Goal: Navigation & Orientation: Find specific page/section

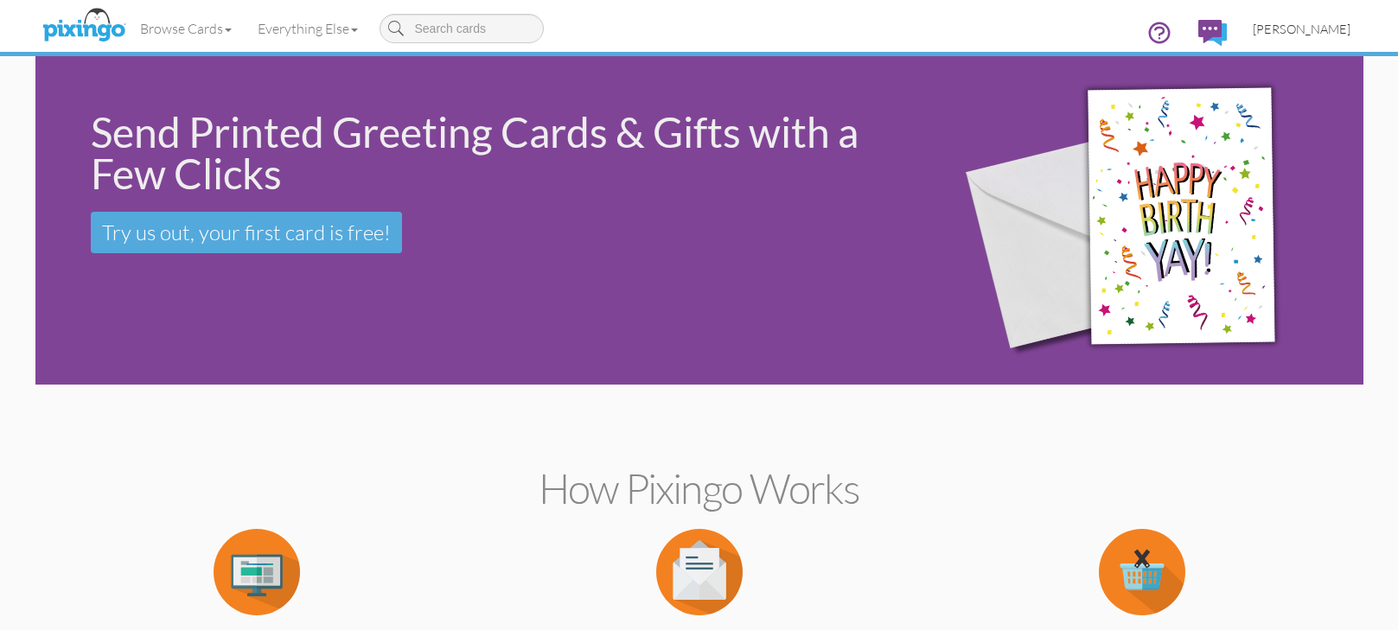
click at [1321, 27] on span "[PERSON_NAME]" at bounding box center [1302, 29] width 98 height 15
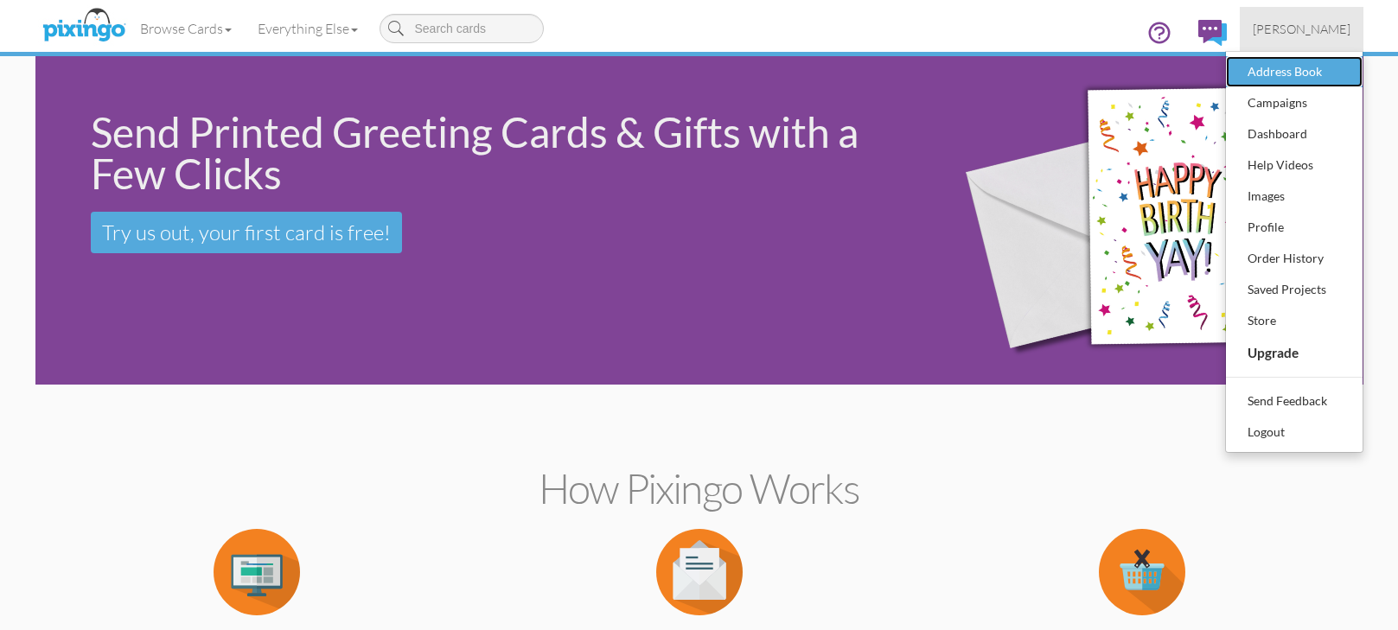
click at [1277, 77] on div "Address Book" at bounding box center [1294, 72] width 102 height 26
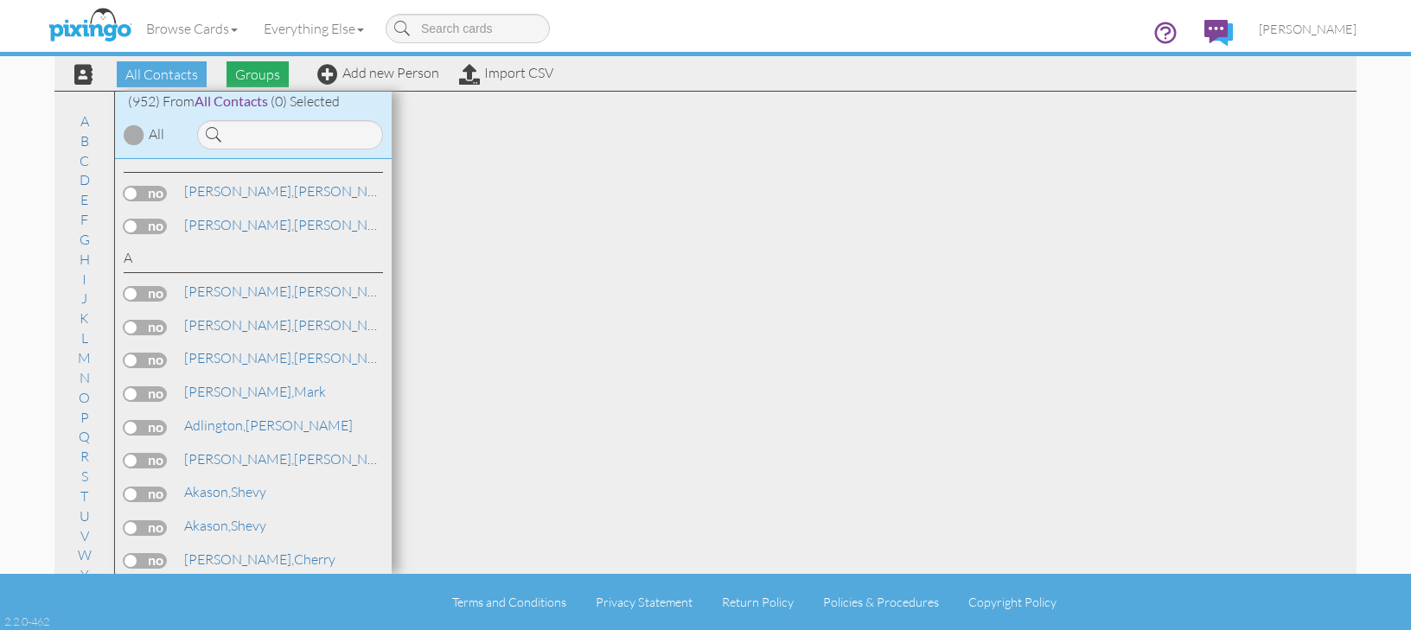
click at [253, 73] on span "Groups" at bounding box center [258, 74] width 62 height 26
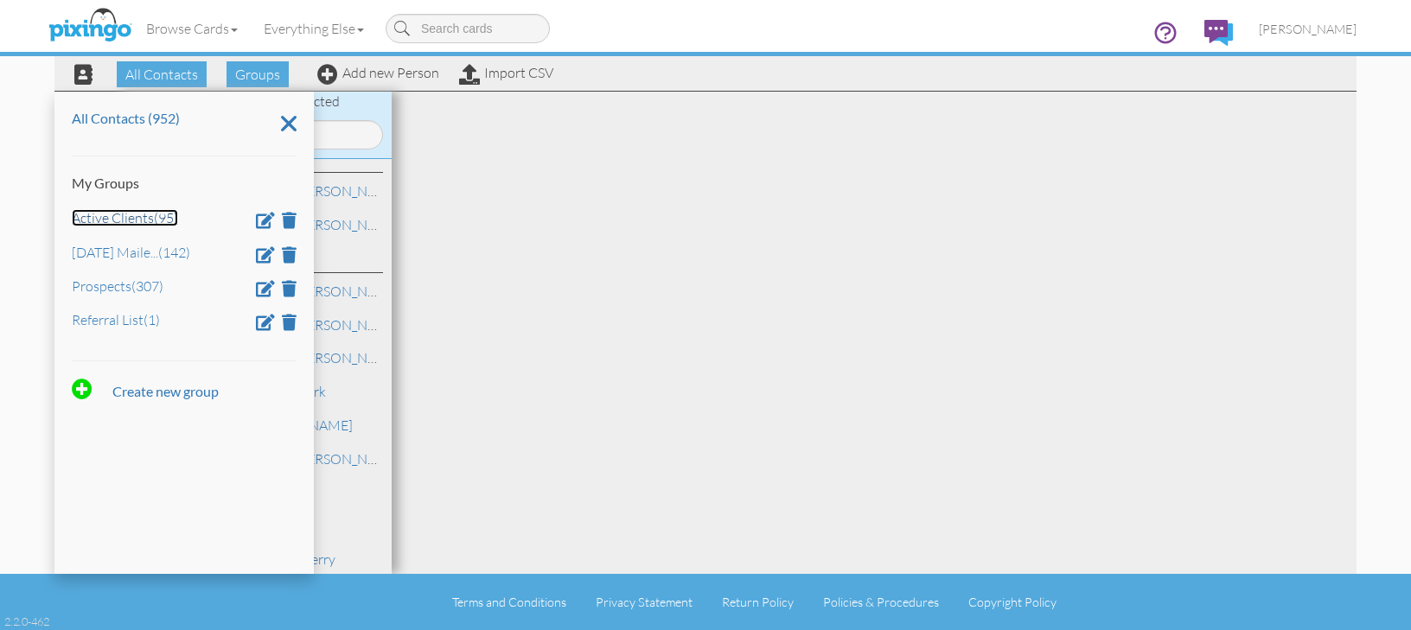
click at [158, 220] on link "Active Clients (95)" at bounding box center [125, 217] width 106 height 17
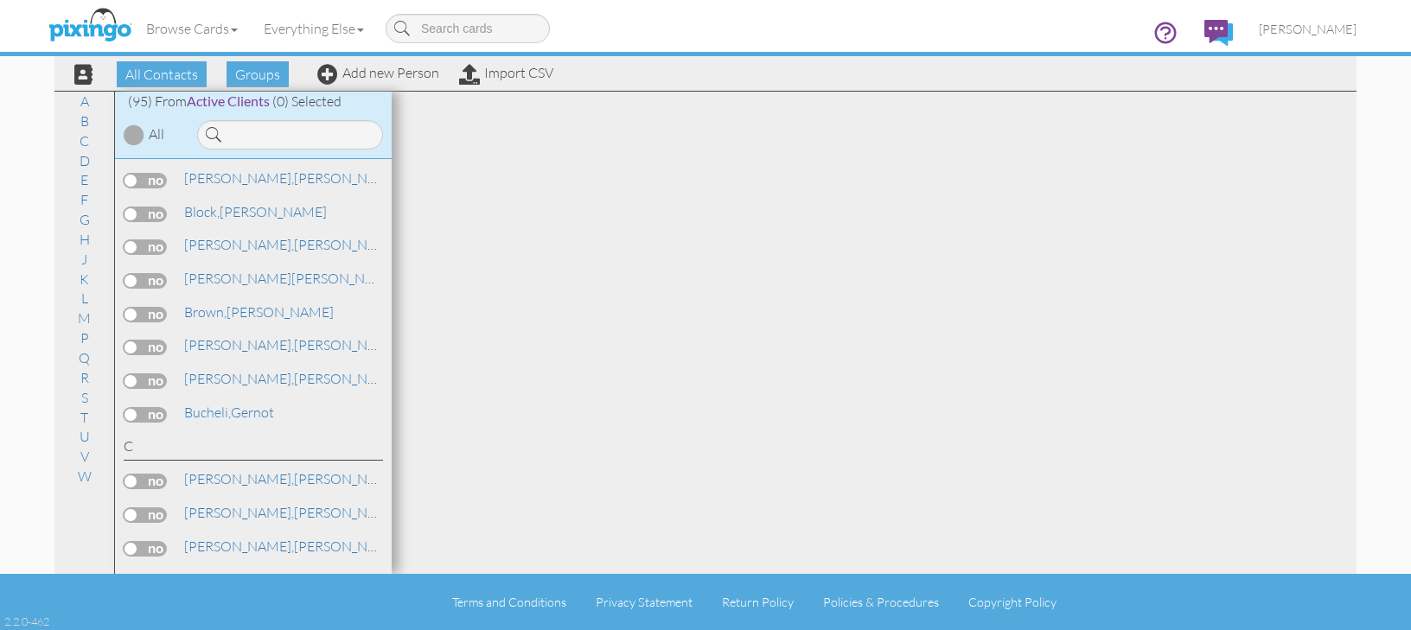
scroll to position [346, 0]
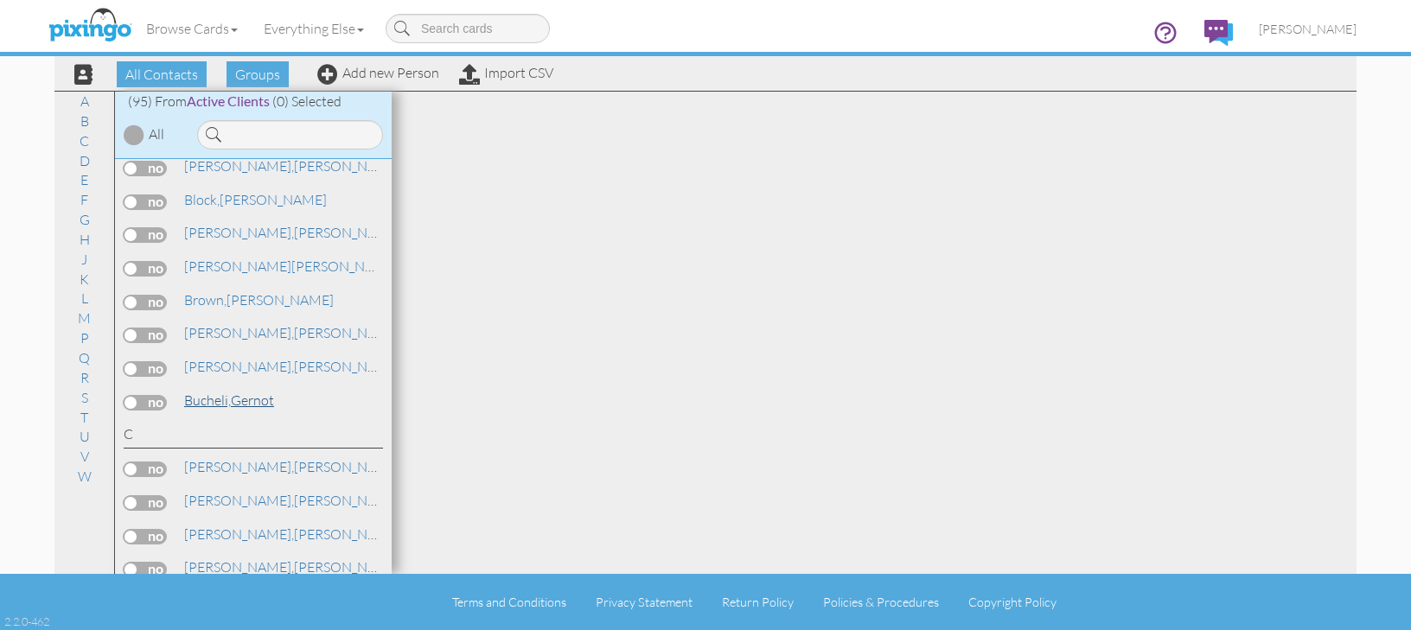
click at [204, 399] on span "Bucheli," at bounding box center [207, 400] width 47 height 17
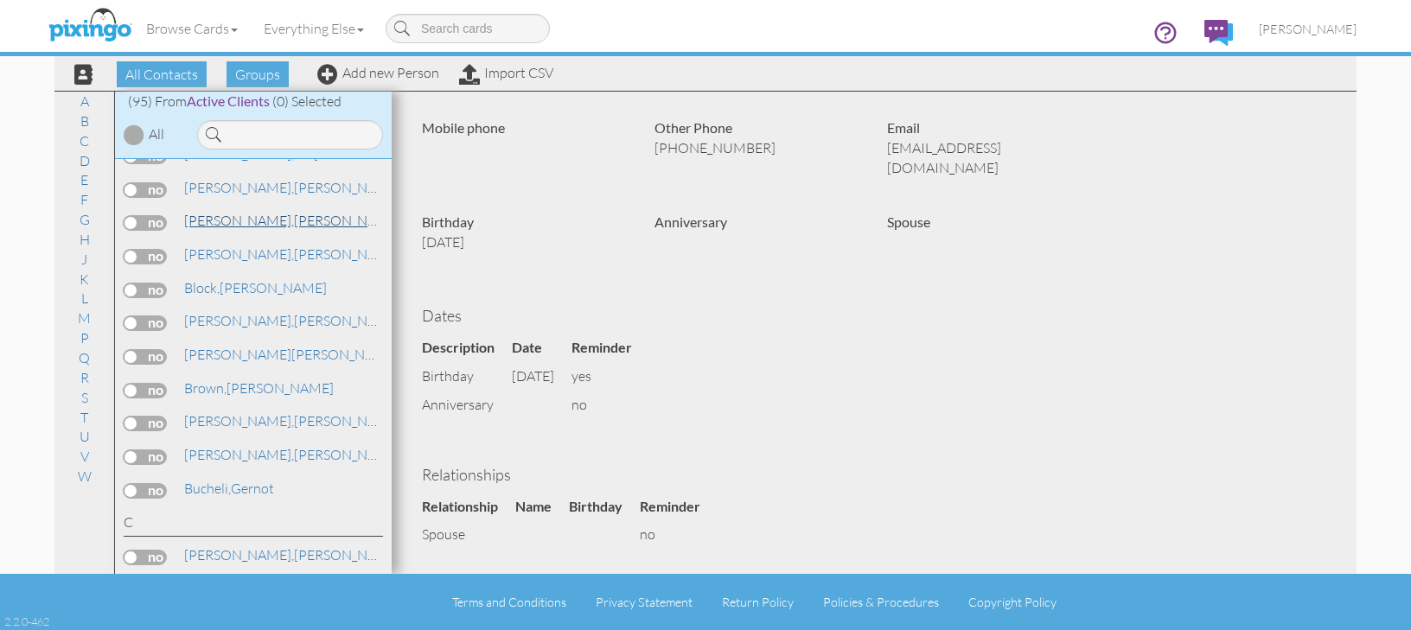
scroll to position [259, 0]
click at [252, 483] on link "[PERSON_NAME]" at bounding box center [228, 486] width 93 height 21
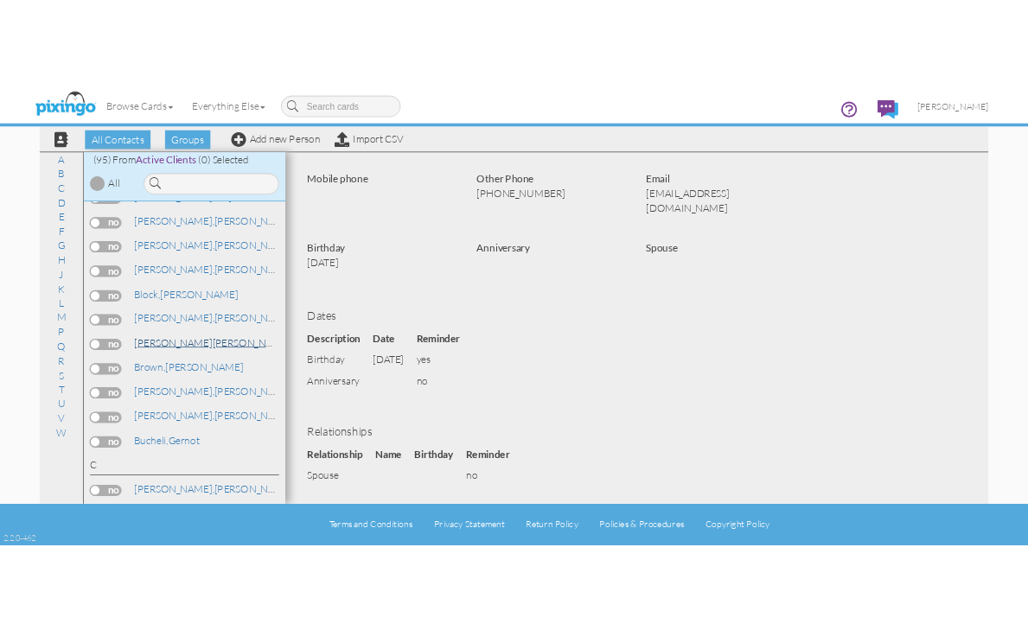
scroll to position [0, 0]
